Goal: Task Accomplishment & Management: Manage account settings

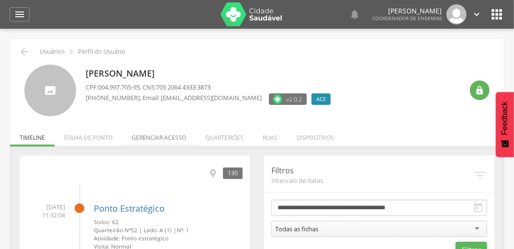
click at [169, 136] on li "Gerenciar acesso" at bounding box center [159, 135] width 74 height 22
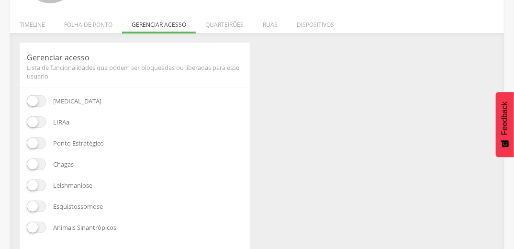
scroll to position [115, 0]
click at [29, 141] on span at bounding box center [36, 140] width 19 height 11
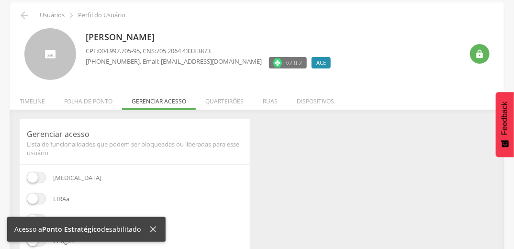
scroll to position [0, 0]
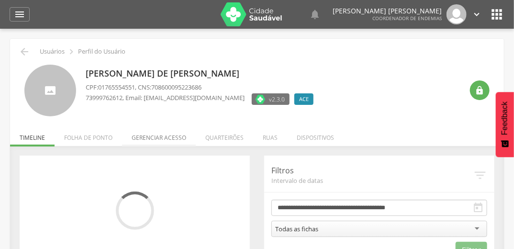
click at [168, 136] on li "Gerenciar acesso" at bounding box center [159, 135] width 74 height 22
click at [148, 136] on li "Gerenciar acesso" at bounding box center [159, 135] width 74 height 22
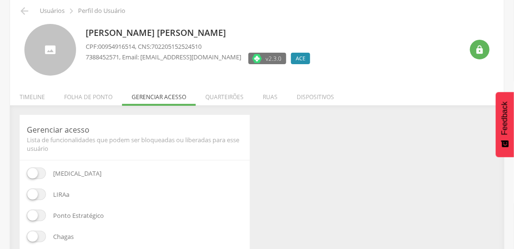
scroll to position [115, 0]
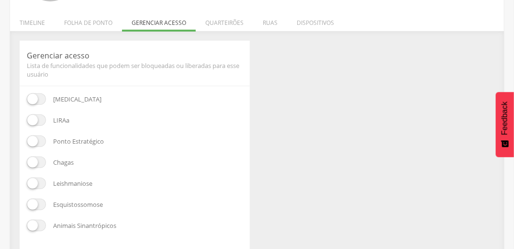
click at [29, 139] on span at bounding box center [36, 140] width 19 height 11
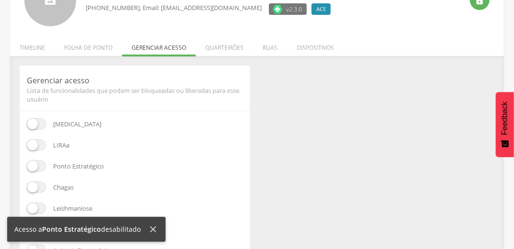
scroll to position [0, 0]
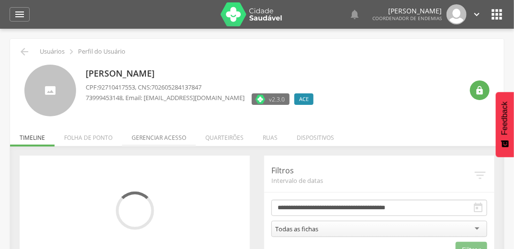
click at [150, 135] on li "Gerenciar acesso" at bounding box center [159, 135] width 74 height 22
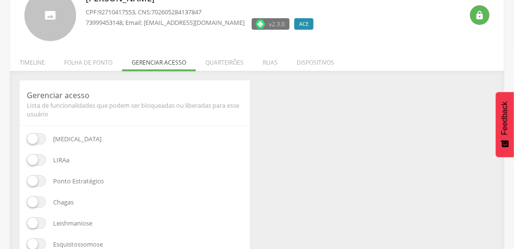
scroll to position [77, 0]
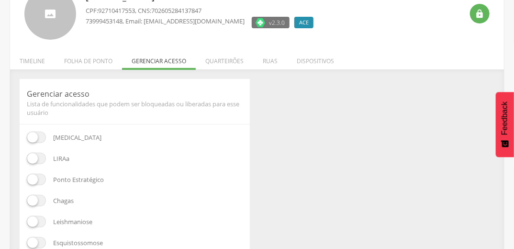
click at [37, 184] on span at bounding box center [36, 179] width 19 height 11
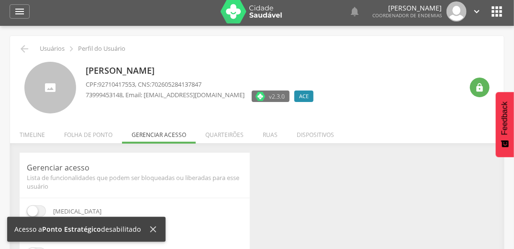
scroll to position [0, 0]
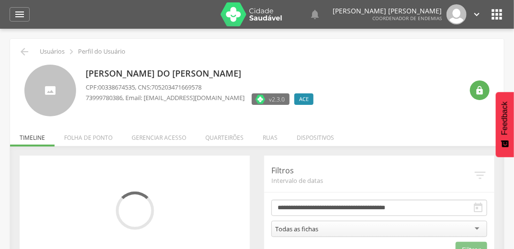
click at [145, 138] on li "Gerenciar acesso" at bounding box center [159, 135] width 74 height 22
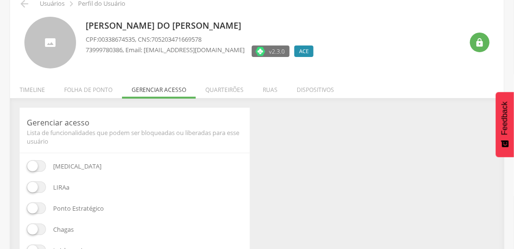
scroll to position [115, 0]
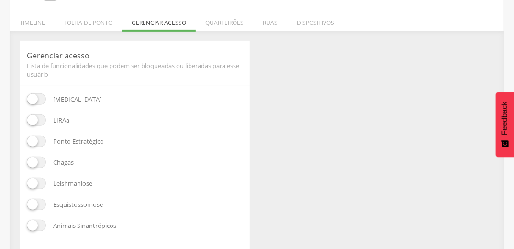
click at [34, 138] on span at bounding box center [36, 140] width 19 height 11
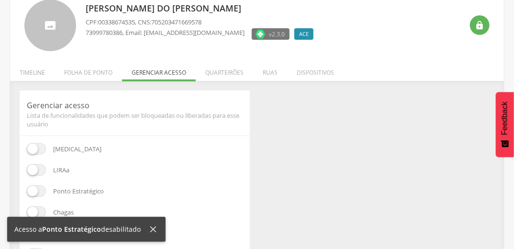
scroll to position [0, 0]
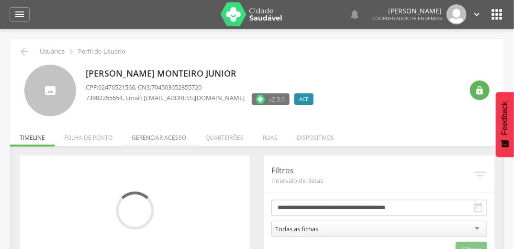
click at [162, 133] on li "Gerenciar acesso" at bounding box center [159, 135] width 74 height 22
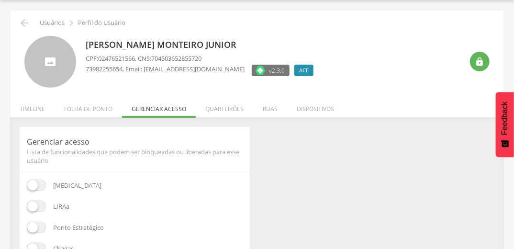
scroll to position [77, 0]
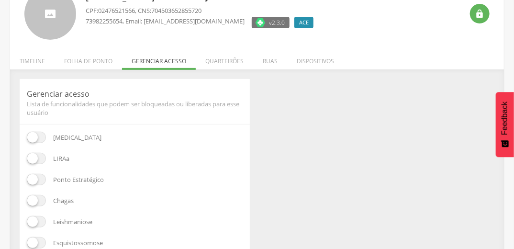
click at [34, 178] on span at bounding box center [36, 179] width 19 height 11
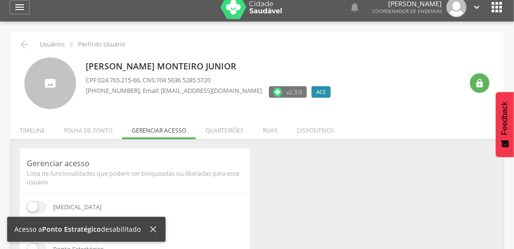
scroll to position [0, 0]
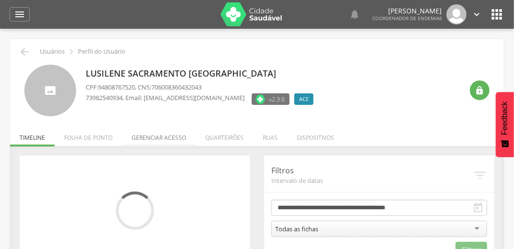
click at [150, 137] on li "Gerenciar acesso" at bounding box center [159, 135] width 74 height 22
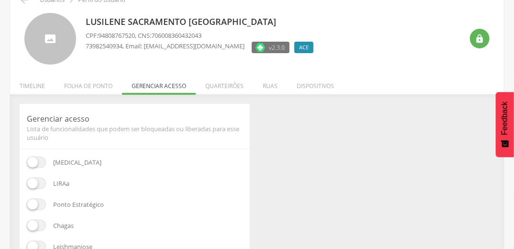
scroll to position [115, 0]
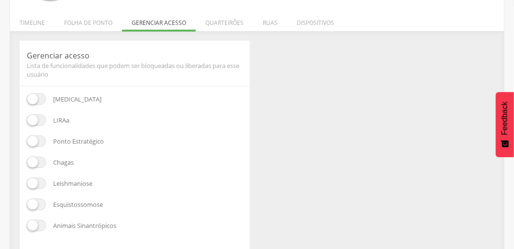
click at [32, 142] on span at bounding box center [36, 140] width 19 height 11
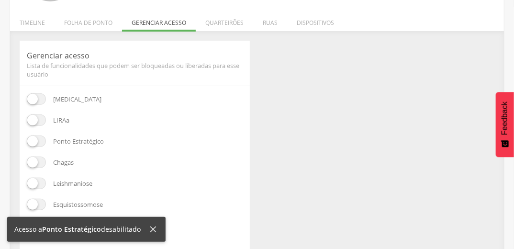
scroll to position [0, 0]
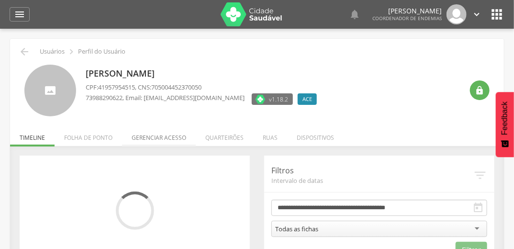
click at [146, 137] on li "Gerenciar acesso" at bounding box center [159, 135] width 74 height 22
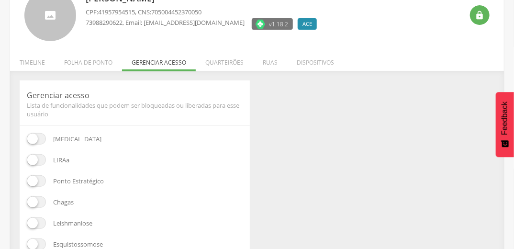
scroll to position [77, 0]
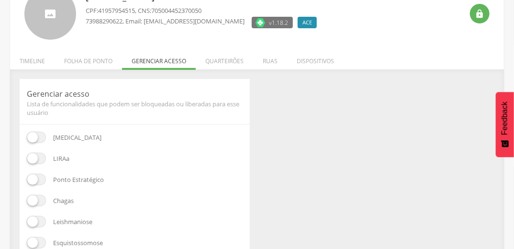
click at [32, 180] on span at bounding box center [36, 179] width 19 height 11
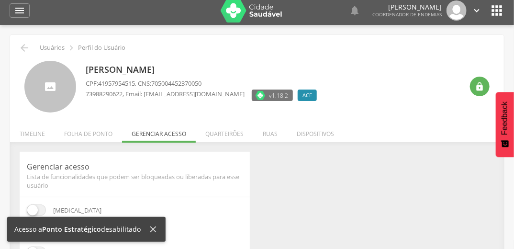
scroll to position [0, 0]
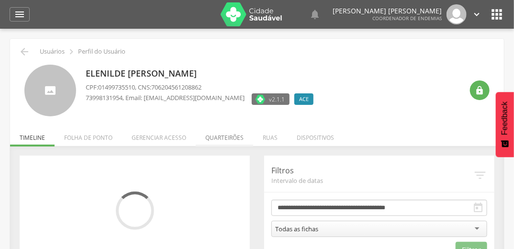
click at [224, 134] on li "Quarteirões" at bounding box center [224, 135] width 57 height 22
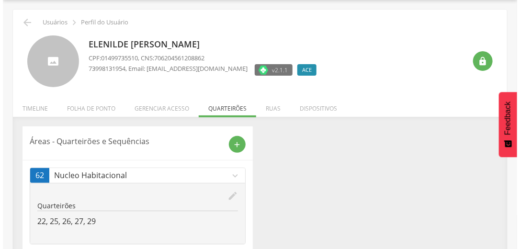
scroll to position [73, 0]
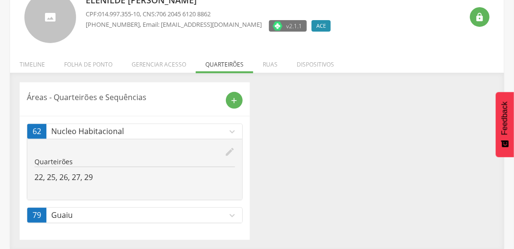
click at [229, 155] on icon "edit" at bounding box center [229, 151] width 11 height 11
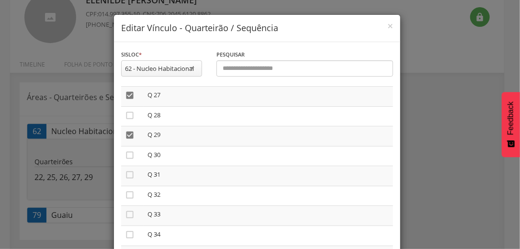
scroll to position [536, 0]
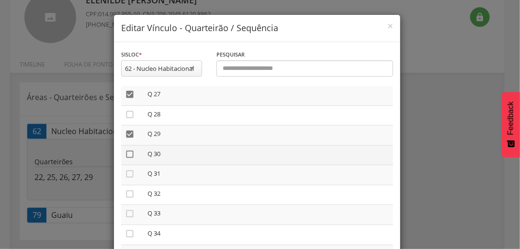
click at [128, 156] on icon "" at bounding box center [130, 154] width 10 height 10
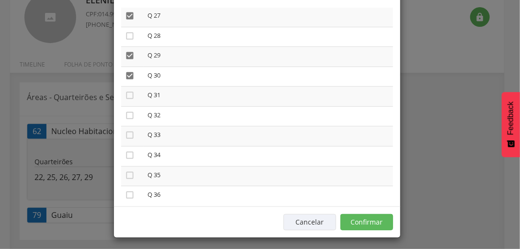
scroll to position [81, 0]
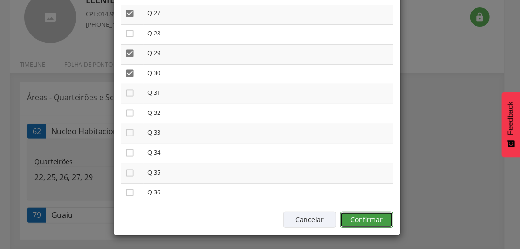
click at [374, 222] on button "Confirmar" at bounding box center [366, 219] width 53 height 16
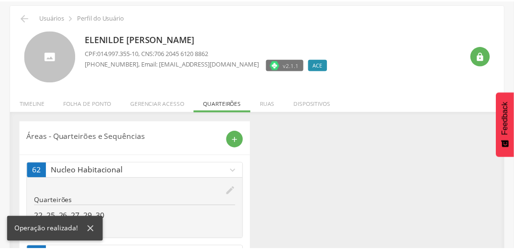
scroll to position [73, 0]
